Goal: Information Seeking & Learning: Learn about a topic

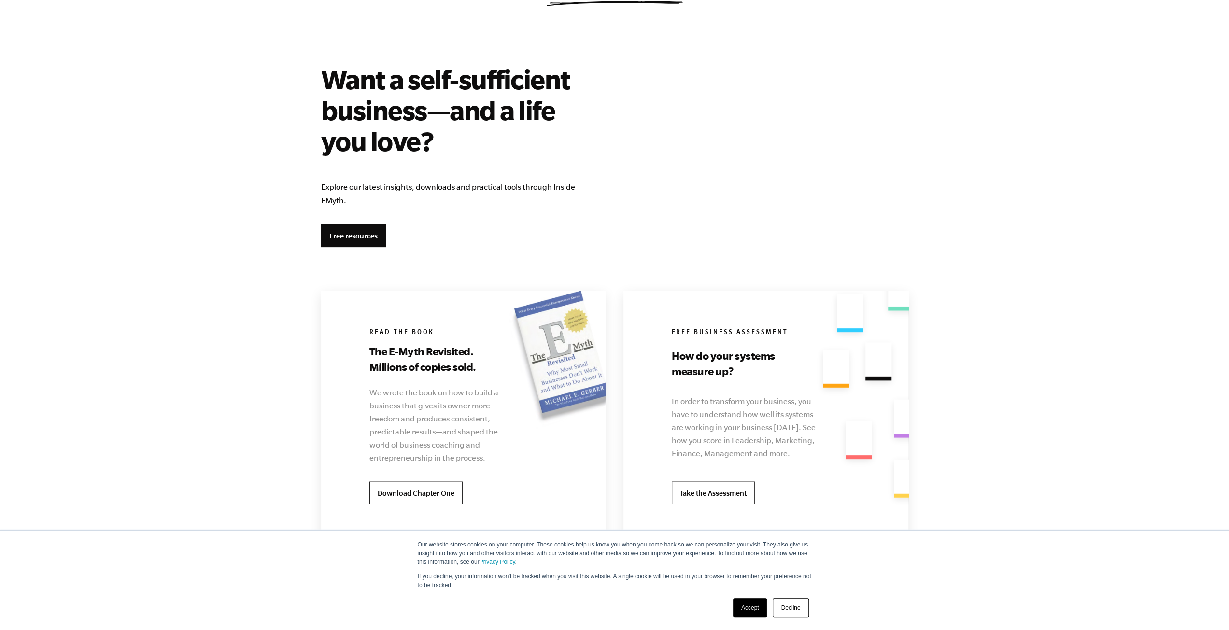
scroll to position [1642, 0]
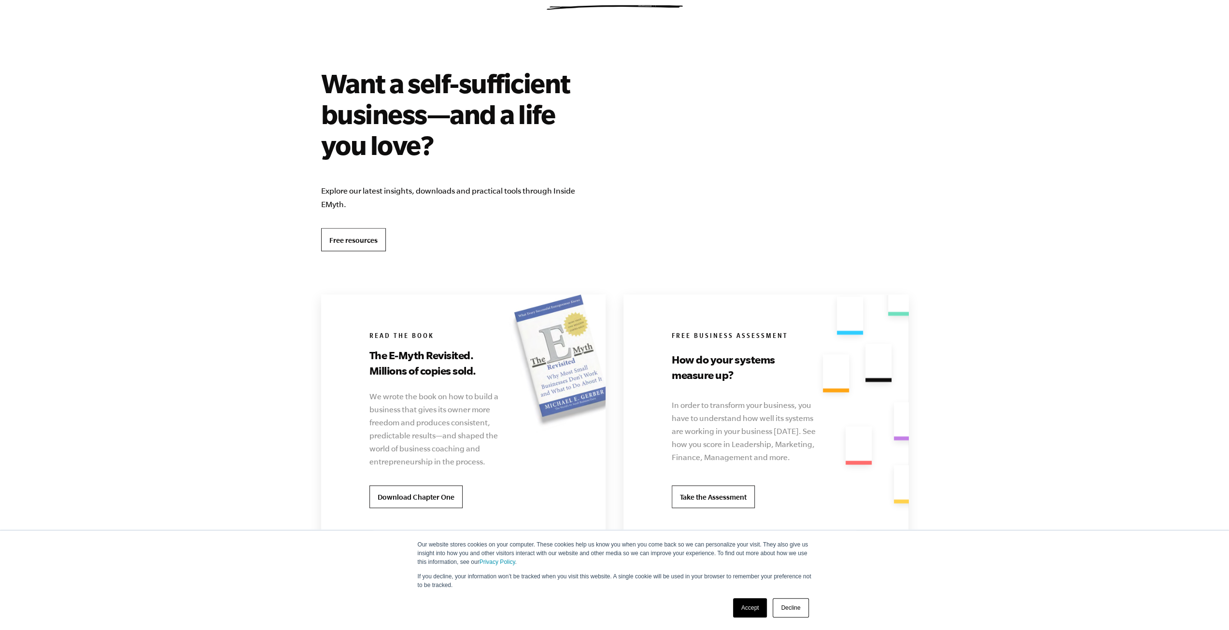
click at [358, 236] on link "Free resources" at bounding box center [353, 239] width 65 height 23
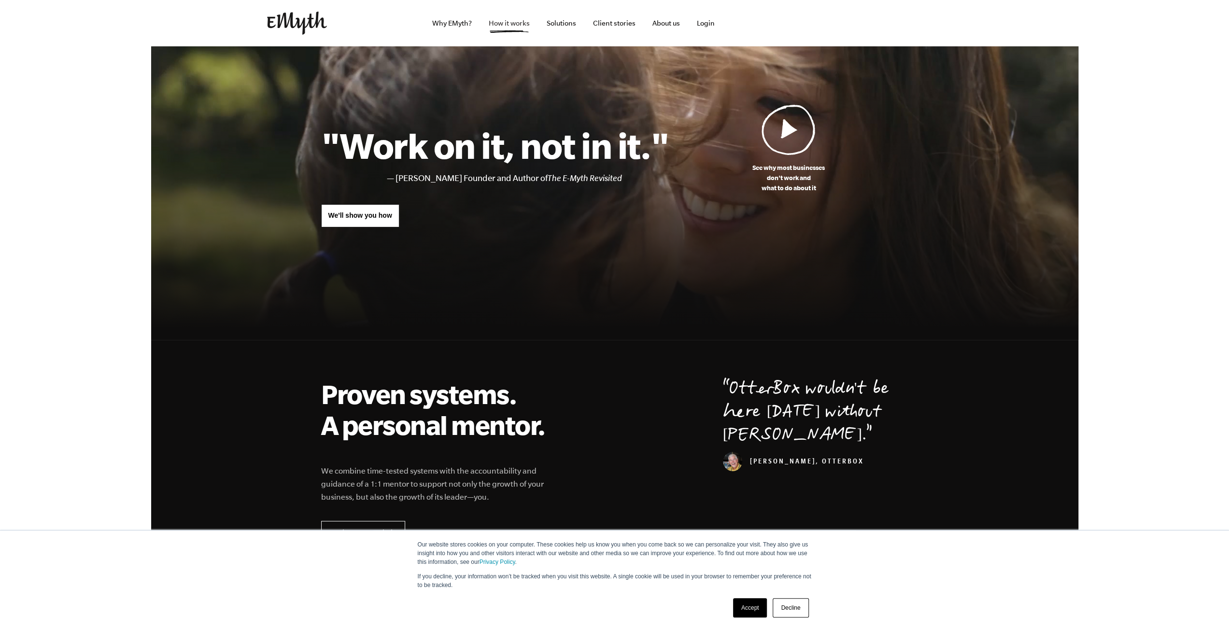
click at [511, 28] on link "How it works" at bounding box center [509, 23] width 56 height 46
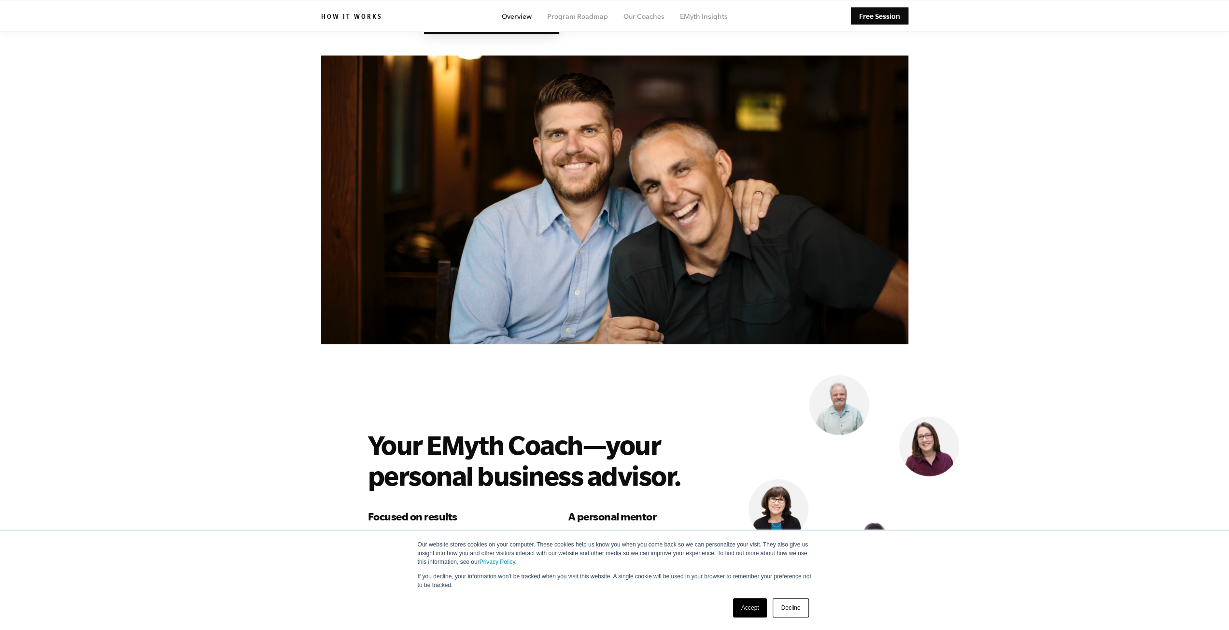
scroll to position [2107, 0]
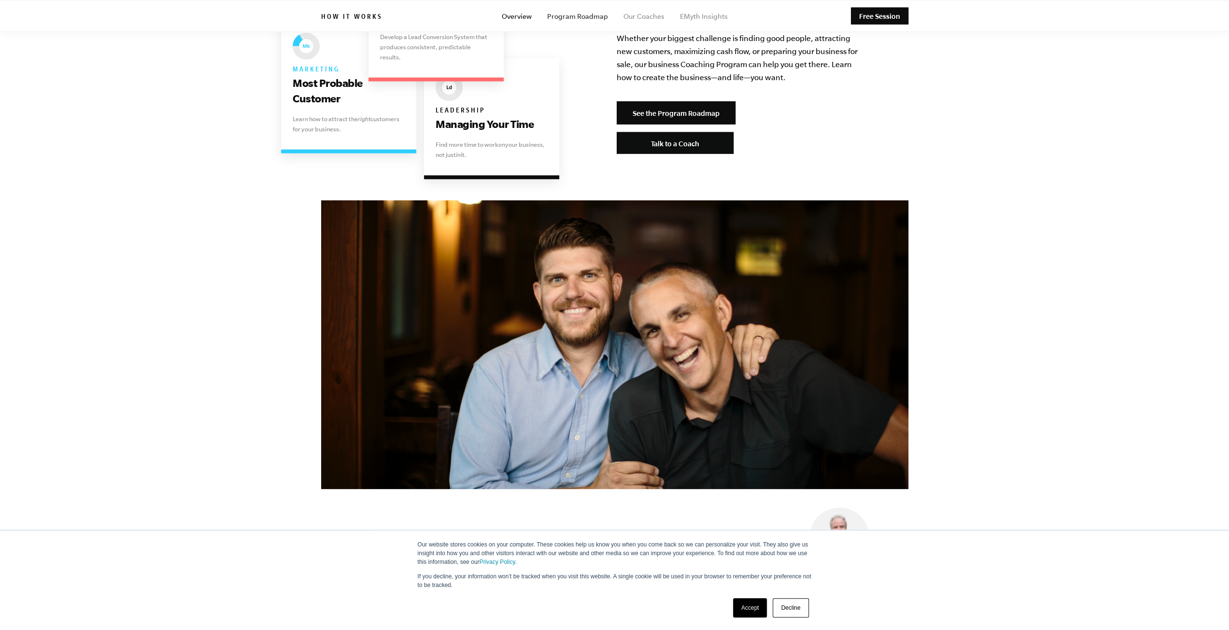
click at [592, 17] on link "Program Roadmap" at bounding box center [577, 17] width 61 height 8
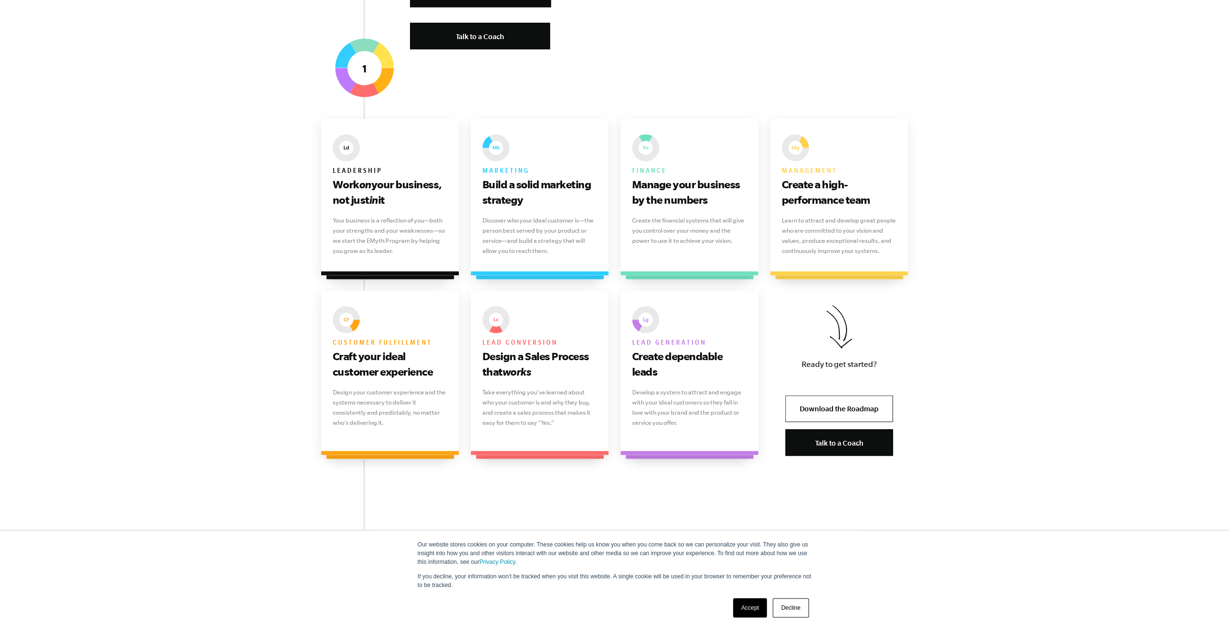
scroll to position [579, 0]
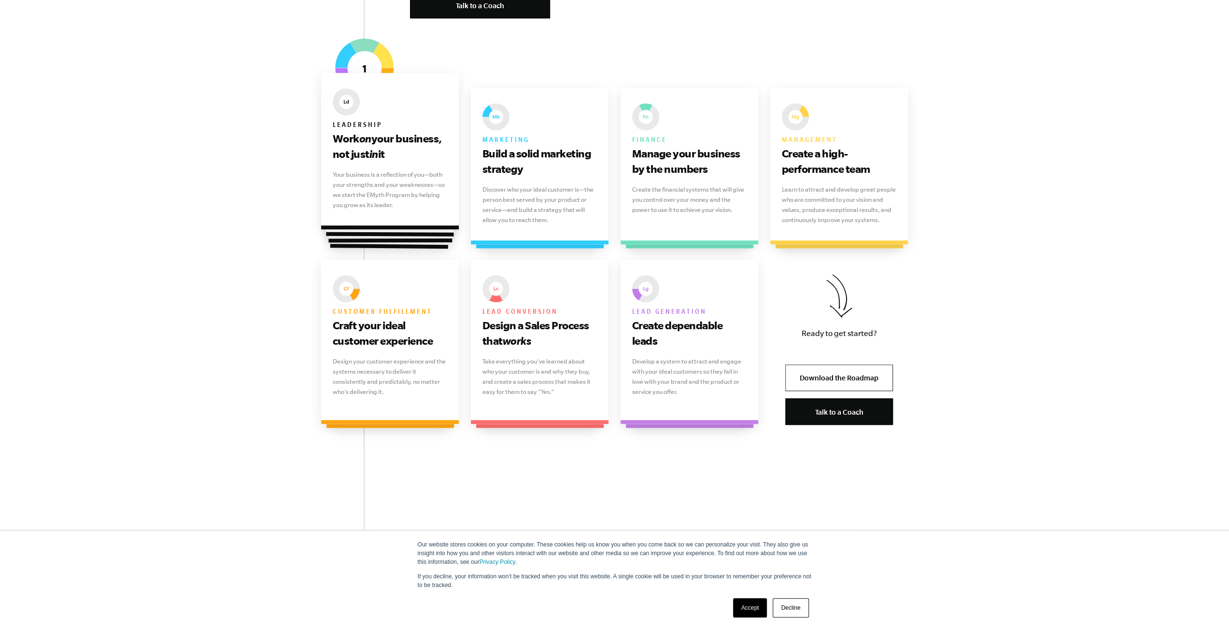
click at [437, 202] on p "Your business is a reflection of you—both your strengths and your weaknesses—so…" at bounding box center [390, 189] width 115 height 41
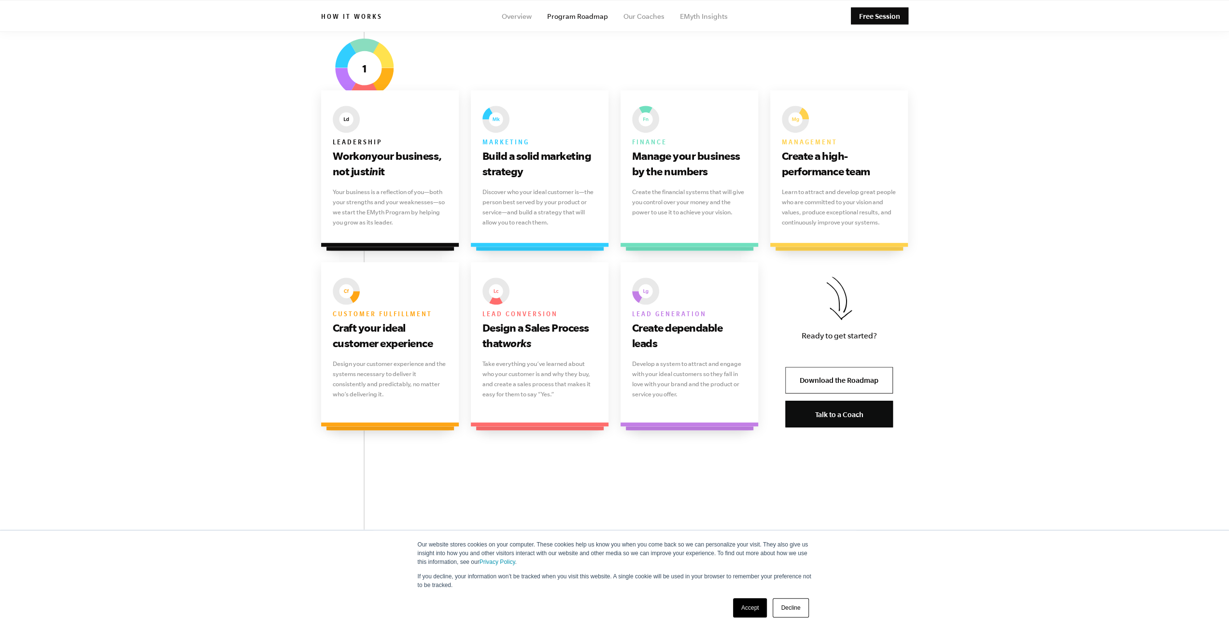
scroll to position [483, 0]
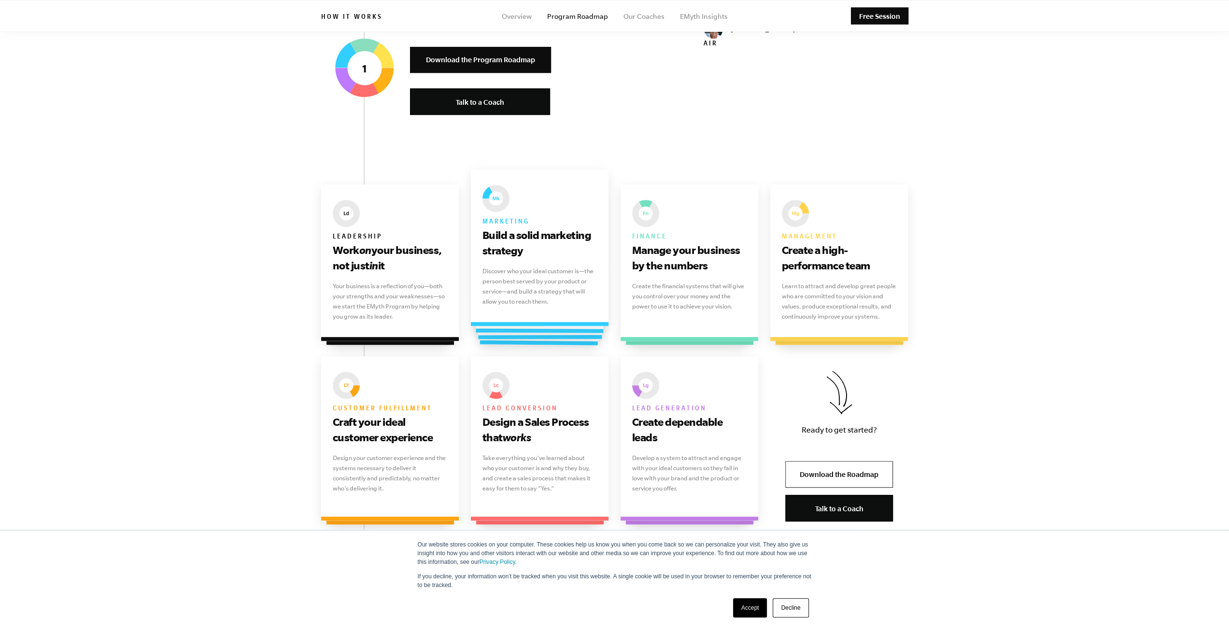
click at [586, 303] on p "Discover who your ideal customer is—the person best served by your product or s…" at bounding box center [539, 286] width 115 height 41
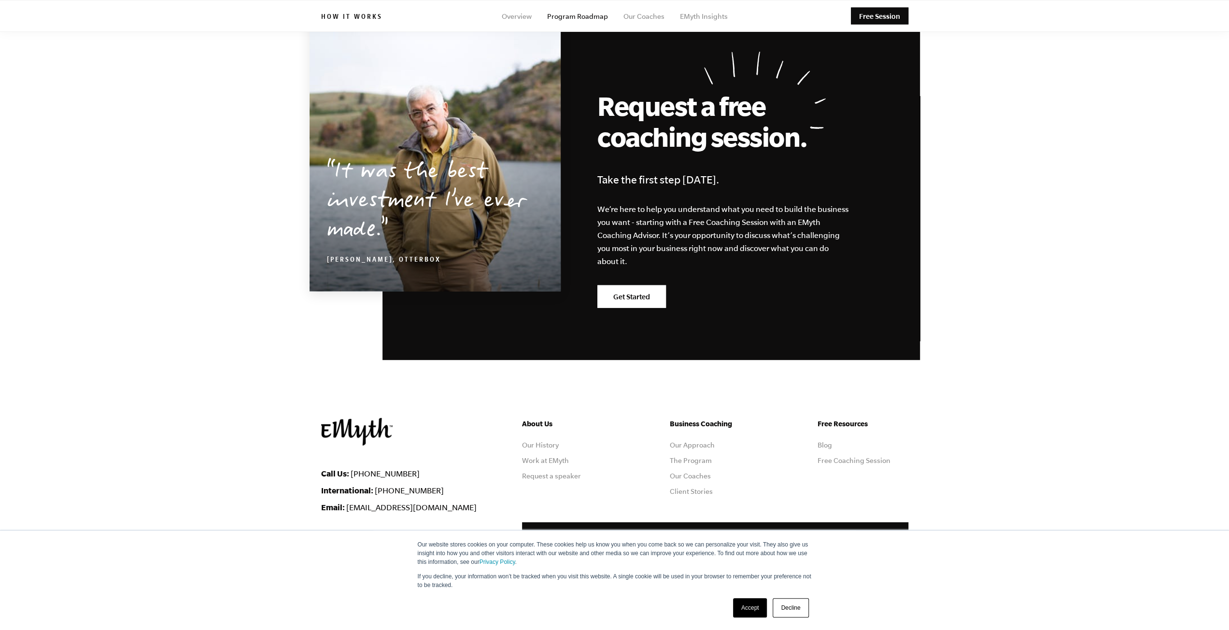
scroll to position [2531, 0]
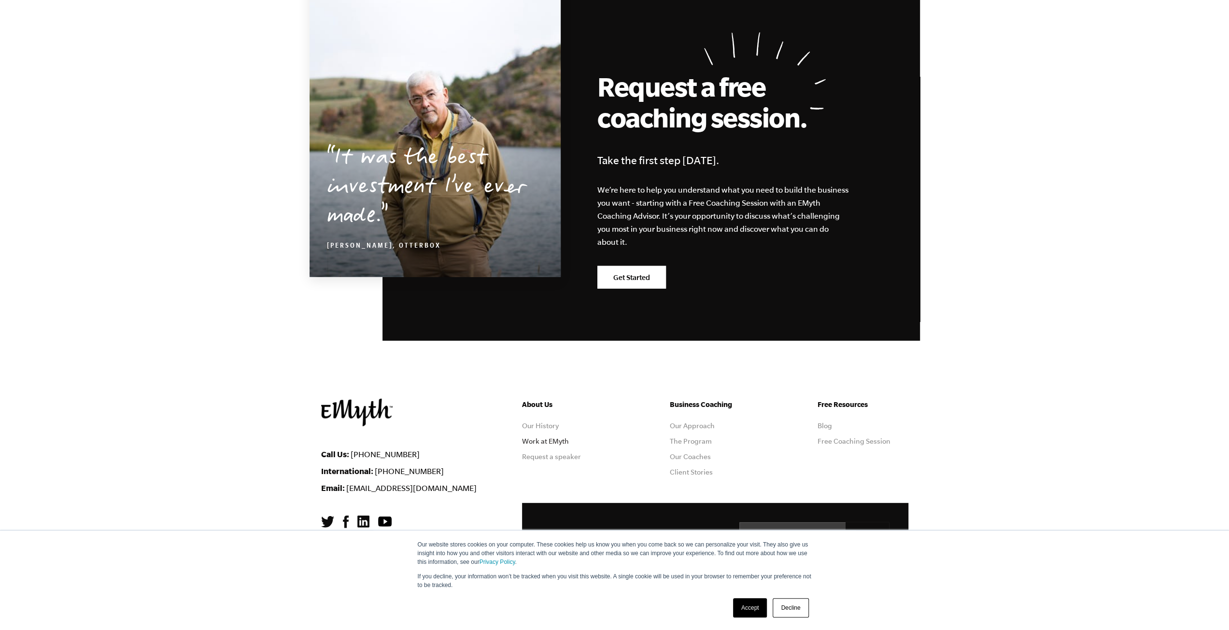
click at [528, 439] on link "Work at EMyth" at bounding box center [545, 442] width 47 height 8
